Goal: Contribute content

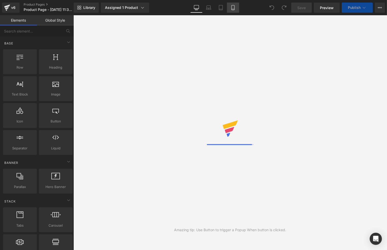
click at [232, 8] on icon at bounding box center [233, 7] width 3 height 5
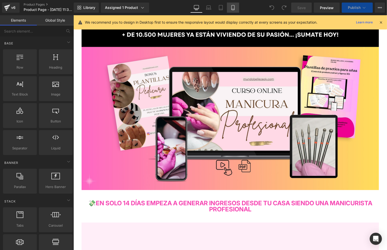
click at [231, 8] on icon at bounding box center [233, 7] width 5 height 5
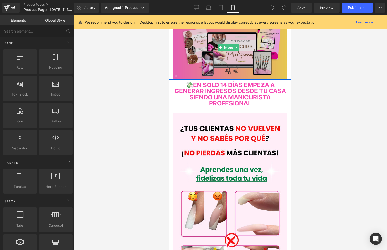
click at [250, 50] on img at bounding box center [230, 47] width 114 height 64
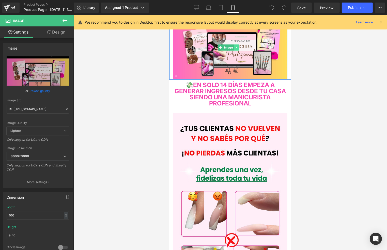
click at [234, 45] on link at bounding box center [236, 47] width 5 height 6
click at [239, 47] on icon at bounding box center [239, 47] width 3 height 3
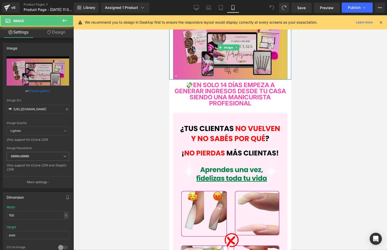
click at [243, 47] on img at bounding box center [230, 47] width 114 height 64
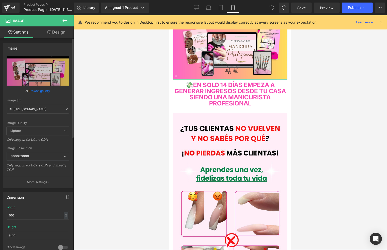
click at [65, 108] on icon at bounding box center [67, 110] width 4 height 4
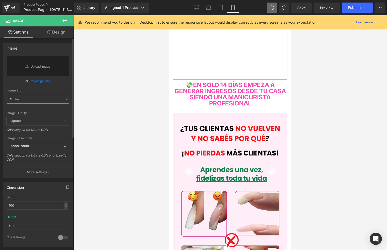
click at [51, 101] on input "text" at bounding box center [38, 99] width 63 height 9
paste input "[URL][DOMAIN_NAME]"
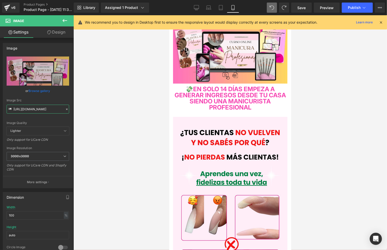
type input "[URL][DOMAIN_NAME]"
click at [380, 23] on icon at bounding box center [381, 22] width 5 height 5
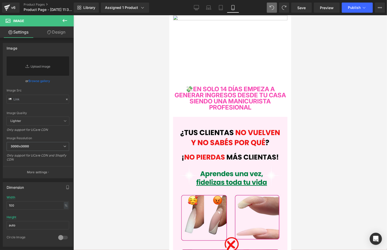
type input "[URL][DOMAIN_NAME]"
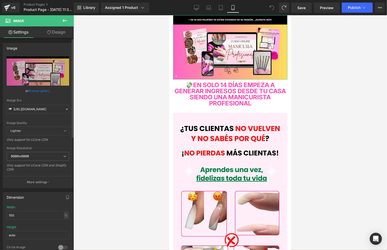
click at [66, 109] on icon at bounding box center [67, 110] width 2 height 2
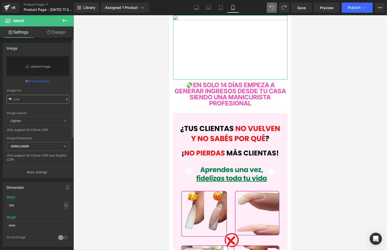
click at [35, 98] on input "text" at bounding box center [38, 99] width 63 height 9
paste input "[URL][DOMAIN_NAME]"
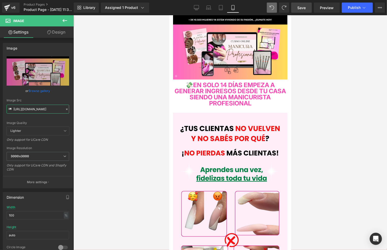
type input "[URL][DOMAIN_NAME]"
click at [303, 6] on span "Save" at bounding box center [302, 7] width 8 height 5
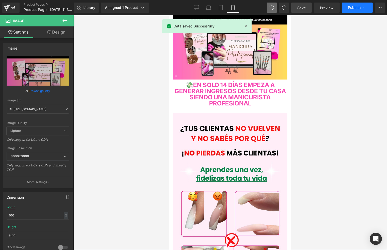
click at [349, 8] on span "Publish" at bounding box center [354, 8] width 13 height 4
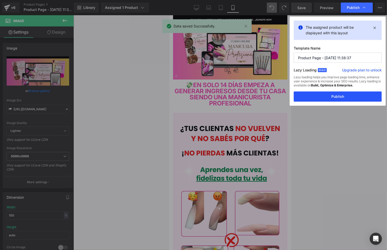
click at [318, 97] on button "Publish" at bounding box center [338, 97] width 88 height 10
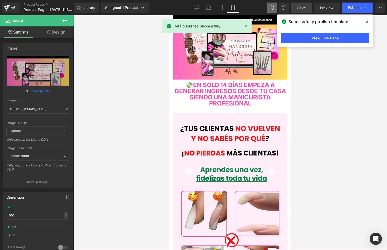
click at [381, 38] on div at bounding box center [231, 132] width 314 height 235
